Goal: Task Accomplishment & Management: Complete application form

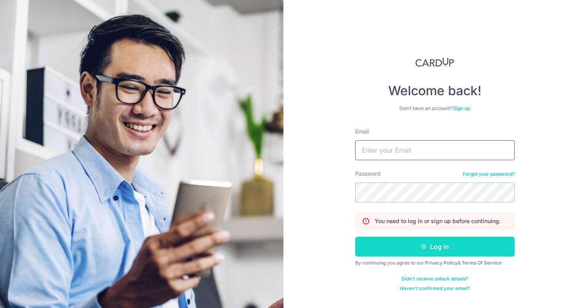
type input "drmohana@petitepractice.com"
click at [398, 241] on button "Log in" at bounding box center [434, 247] width 159 height 20
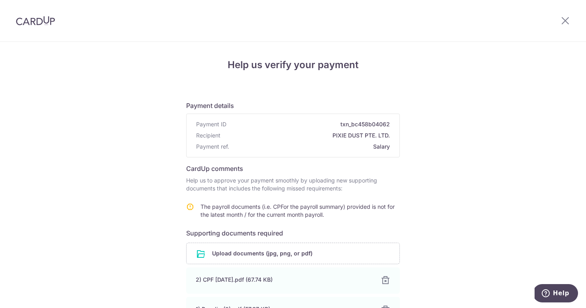
click at [436, 210] on div "Help us verify your payment Payment details Payment ID txn_bc458b04062 Recipien…" at bounding box center [293, 248] width 586 height 412
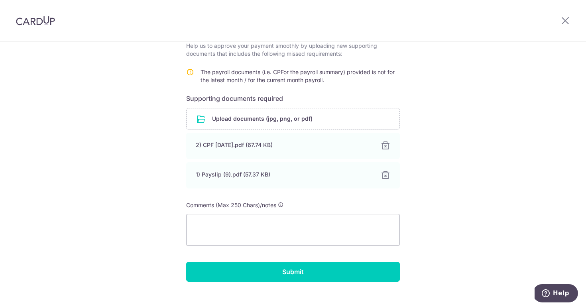
scroll to position [146, 0]
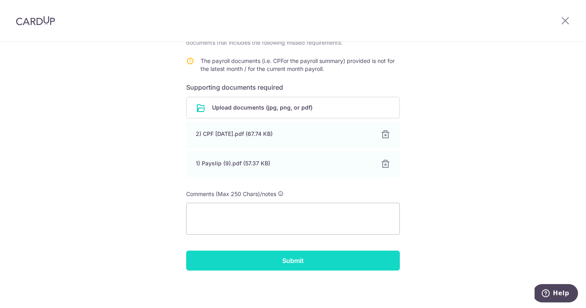
click at [349, 262] on input "Submit" at bounding box center [293, 261] width 214 height 20
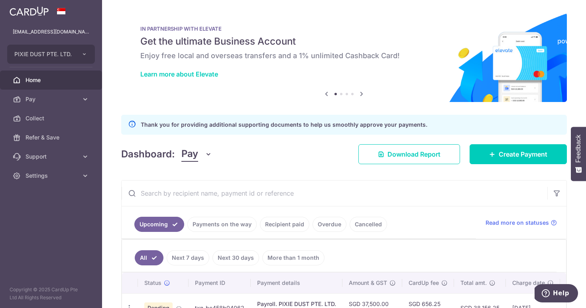
click at [577, 59] on div "× Pause Schedule Pause all future payments in this series Pause just this one p…" at bounding box center [344, 154] width 484 height 308
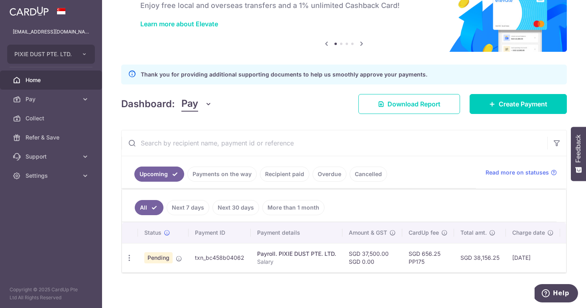
scroll to position [53, 0]
